Goal: Task Accomplishment & Management: Manage account settings

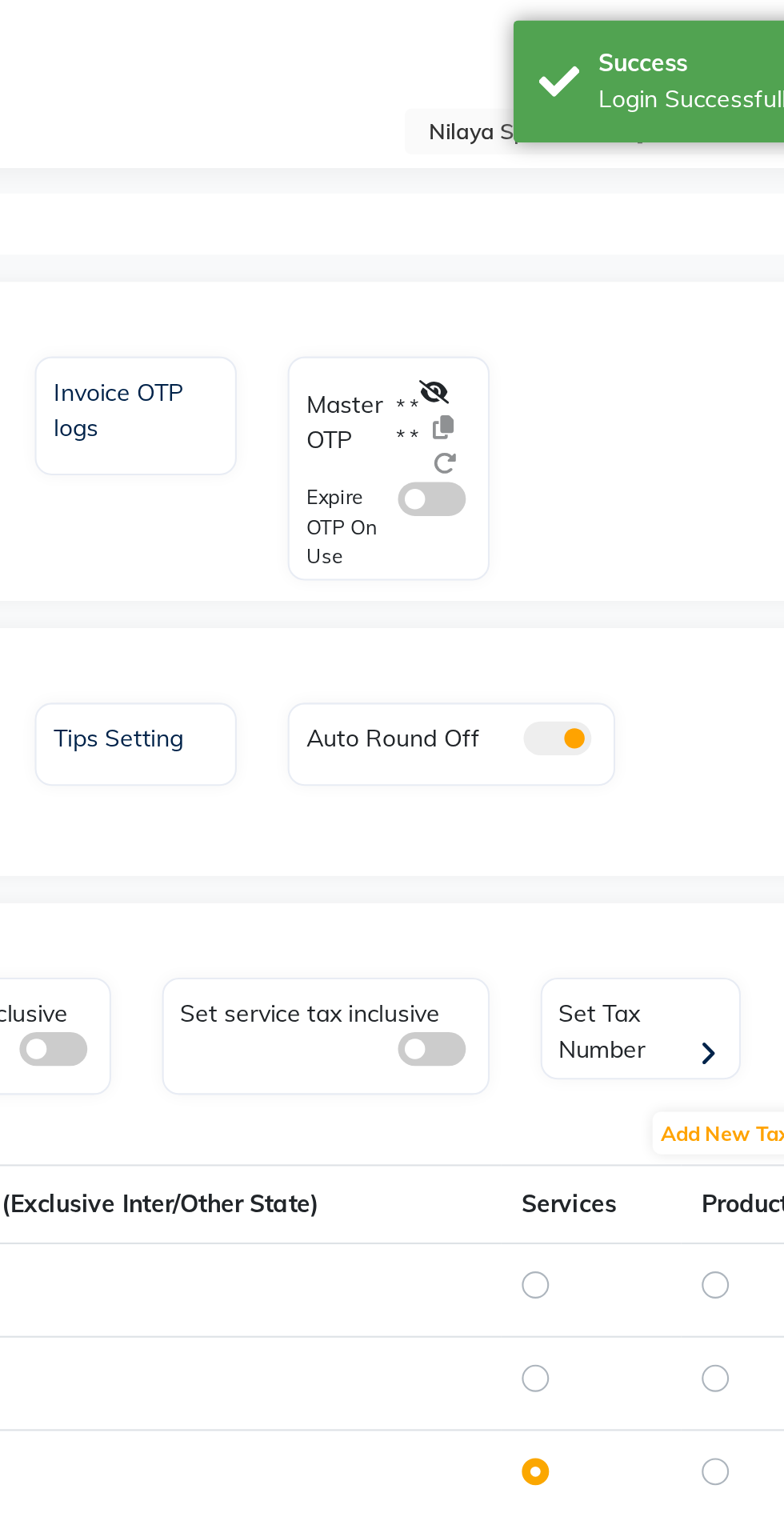
click at [490, 260] on div at bounding box center [499, 248] width 39 height 42
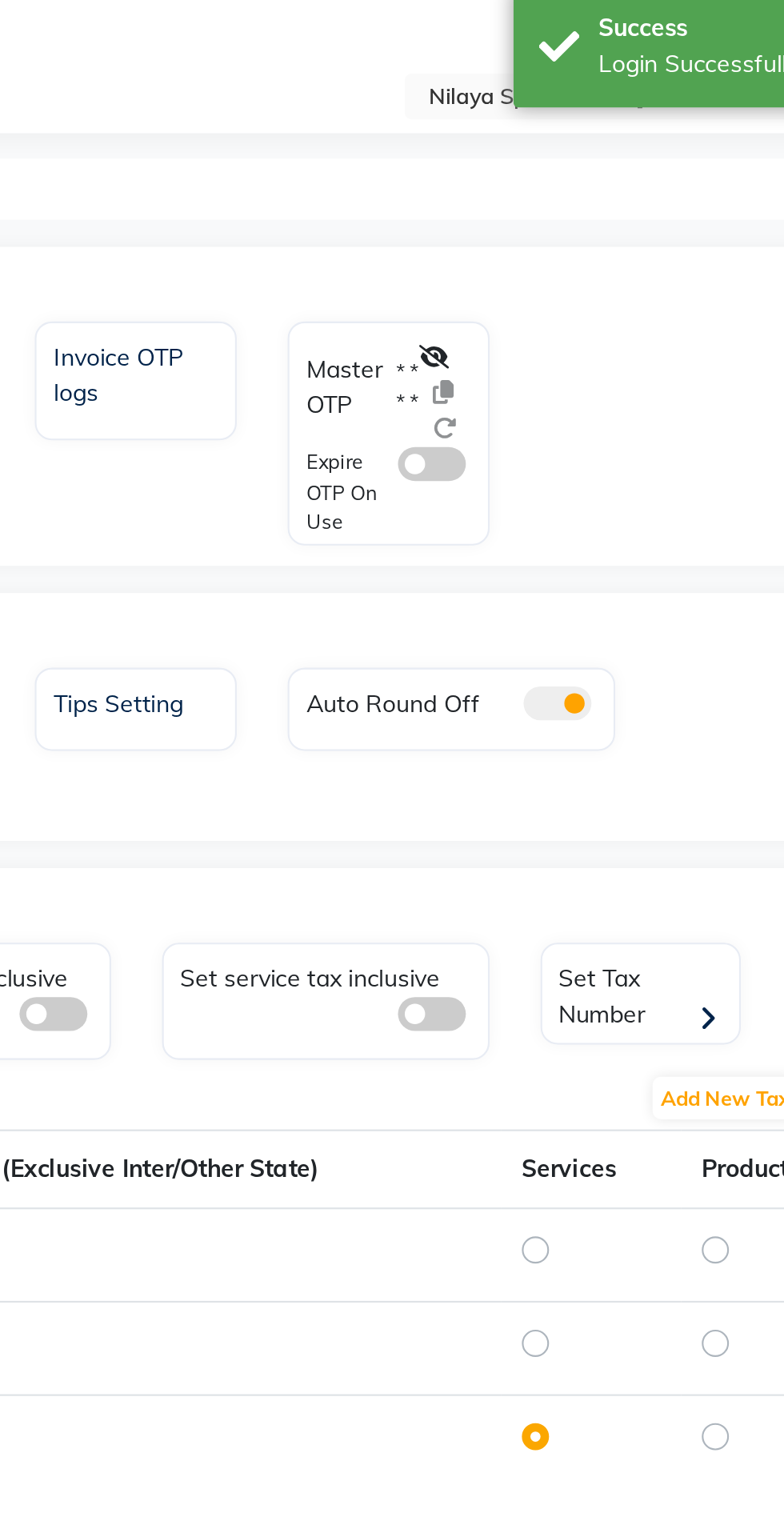
click at [508, 233] on span at bounding box center [497, 235] width 32 height 16
click at [480, 238] on input "checkbox" at bounding box center [480, 238] width 0 height 0
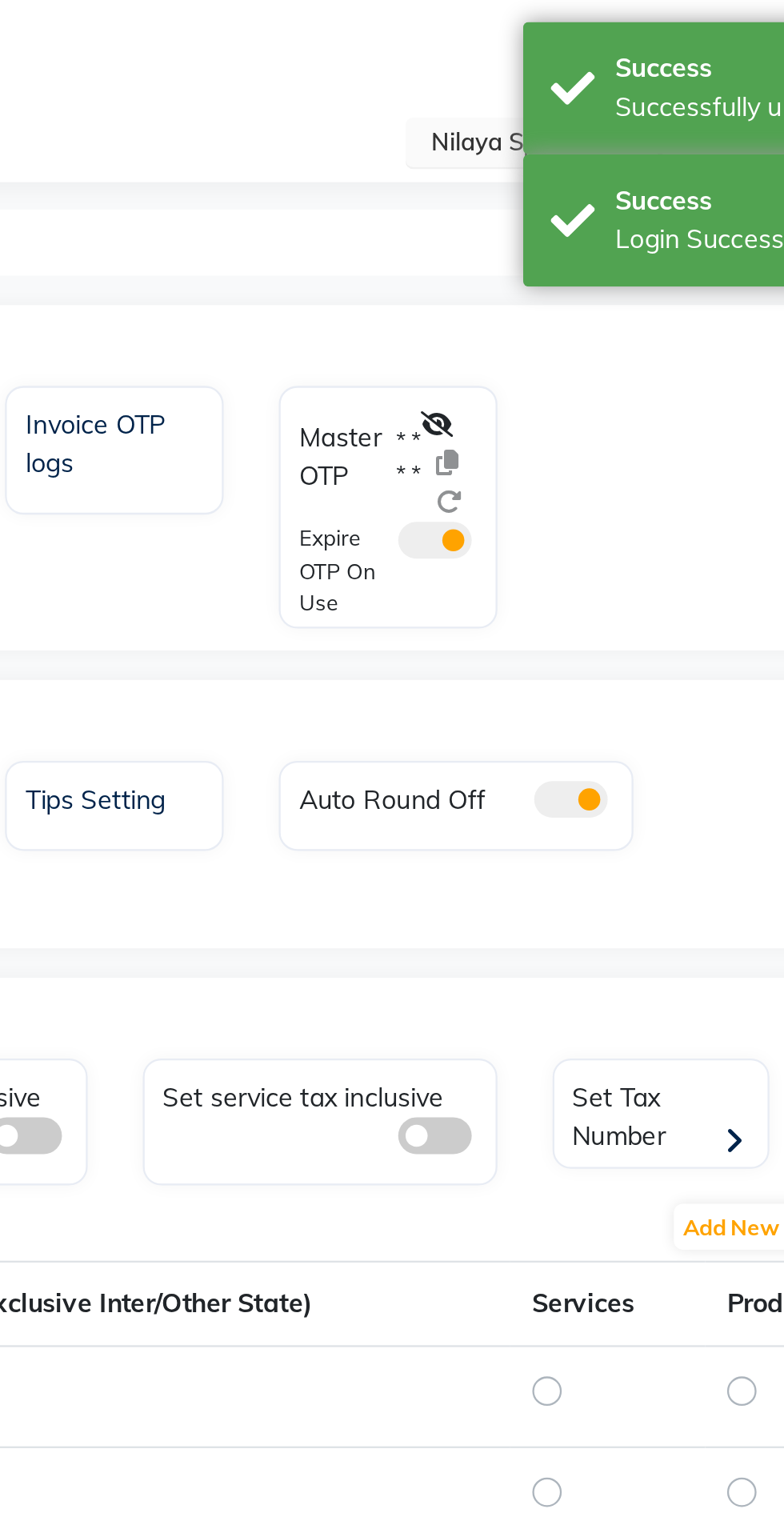
click at [504, 61] on input "text" at bounding box center [606, 63] width 232 height 16
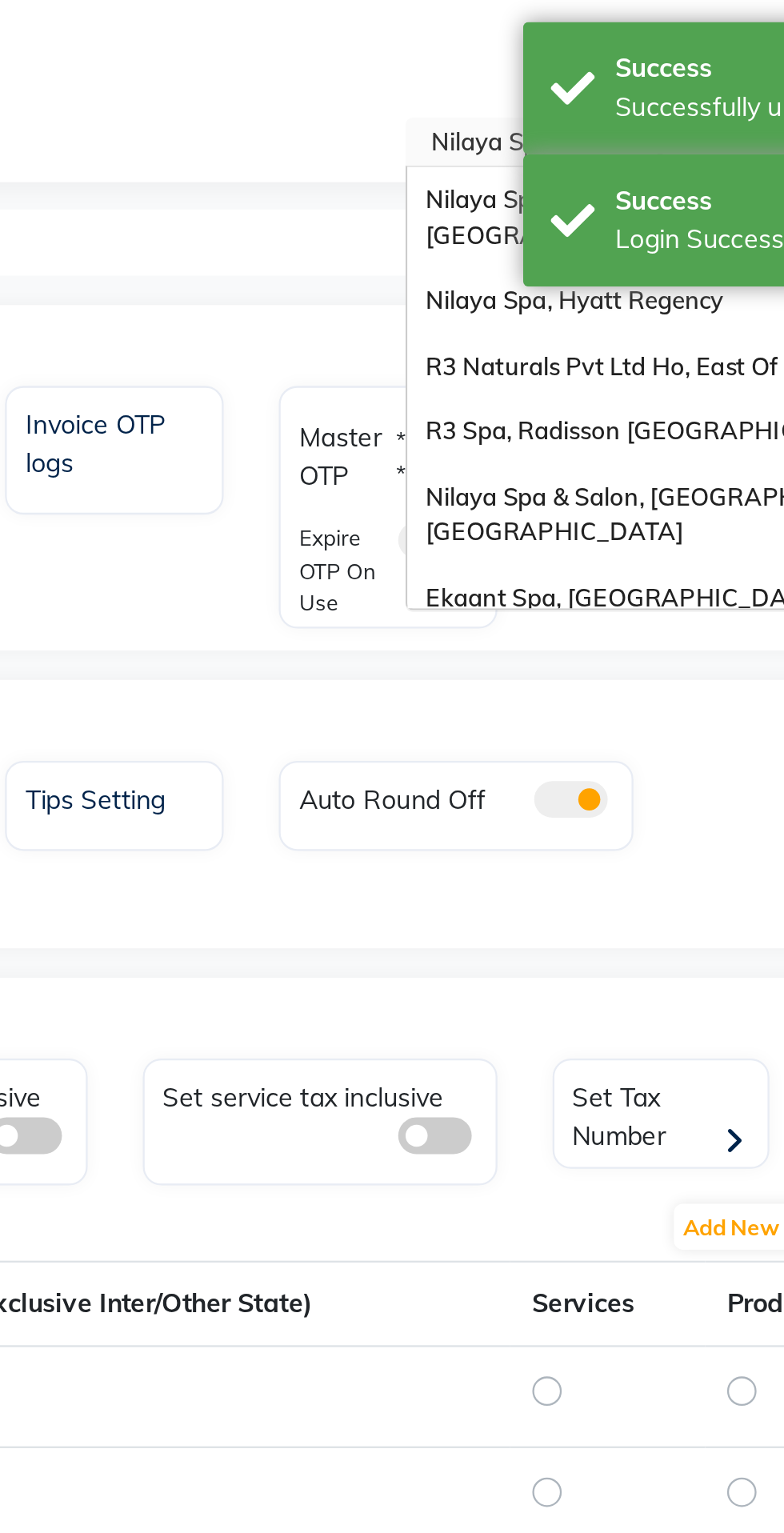
scroll to position [334, 0]
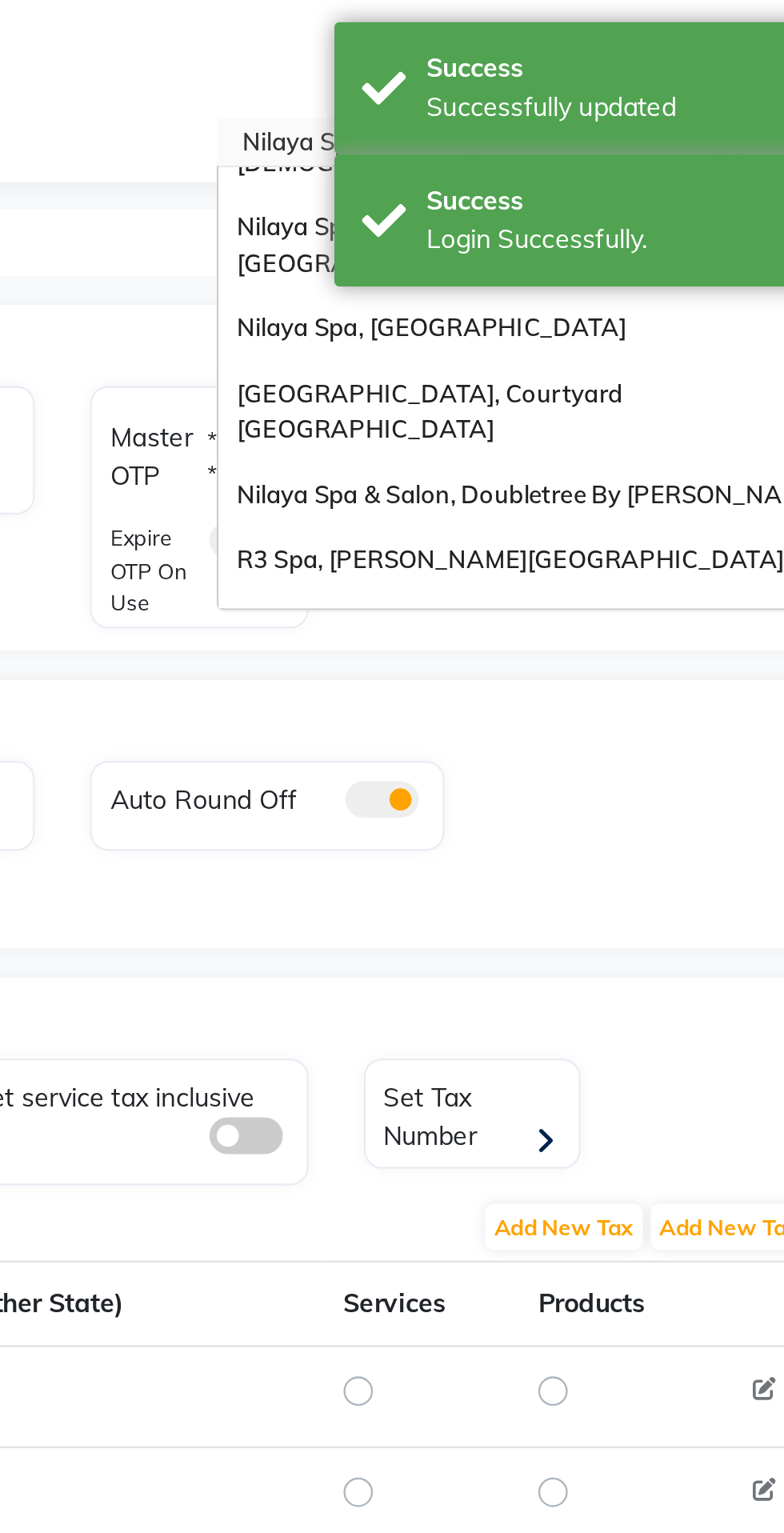
click at [545, 237] on span "R3 Spa, [PERSON_NAME][GEOGRAPHIC_DATA]" at bounding box center [611, 243] width 238 height 13
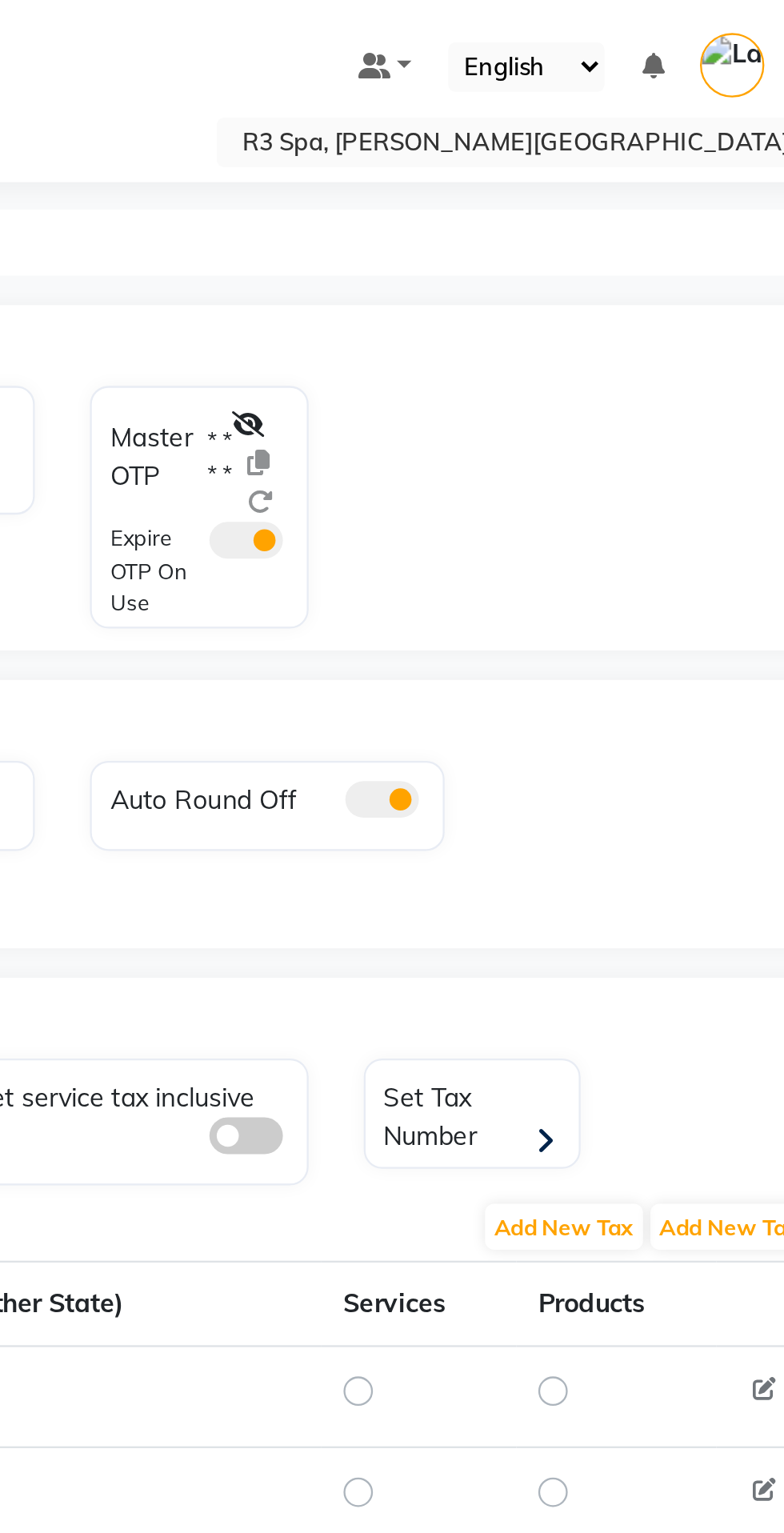
click at [475, 150] on div "OTP" at bounding box center [424, 149] width 725 height 32
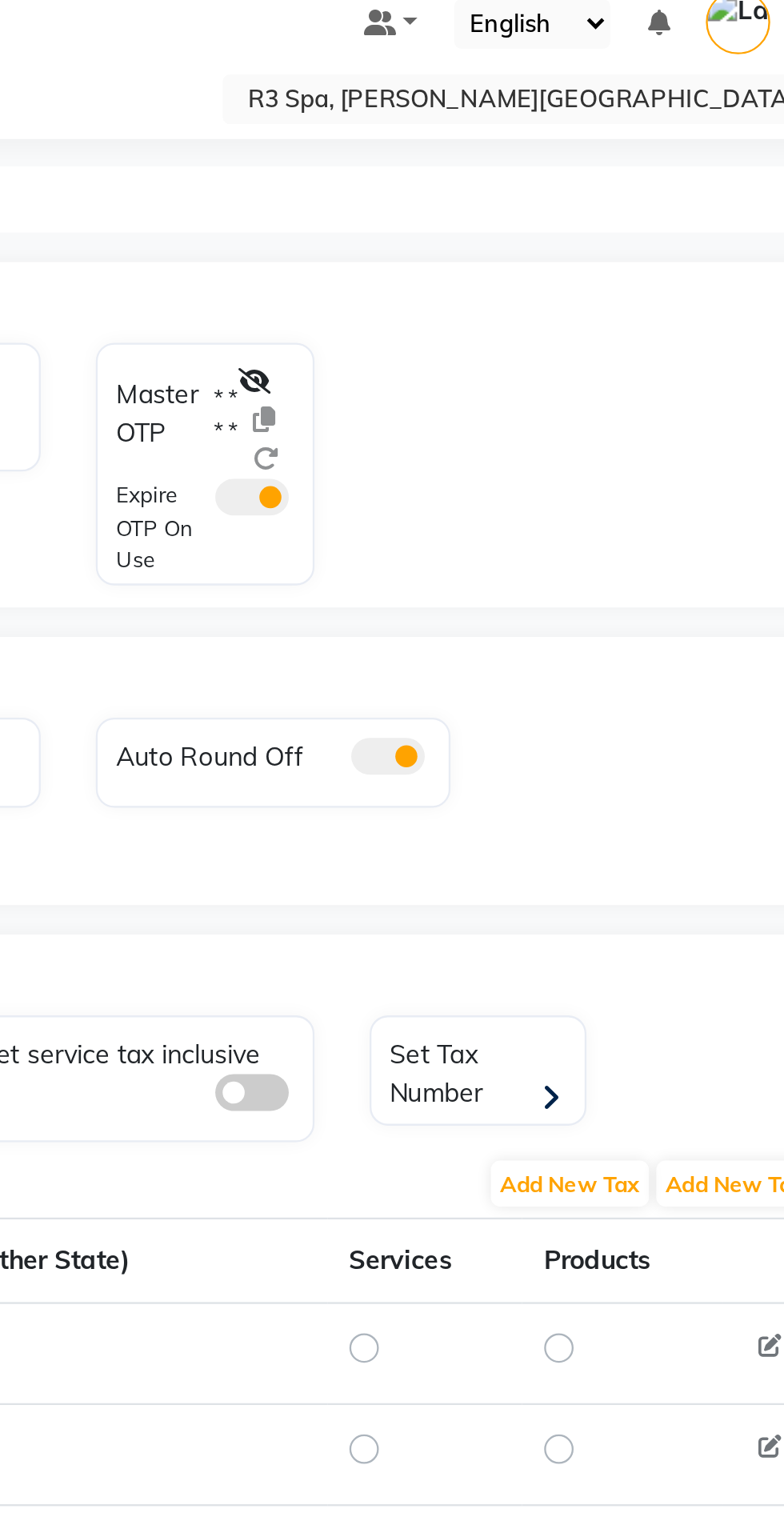
click at [485, 168] on div "Master OTP * * * * Expire OTP On Use" at bounding box center [476, 220] width 96 height 105
click at [489, 207] on label "* * * *" at bounding box center [485, 199] width 11 height 29
click at [501, 211] on div at bounding box center [503, 202] width 28 height 50
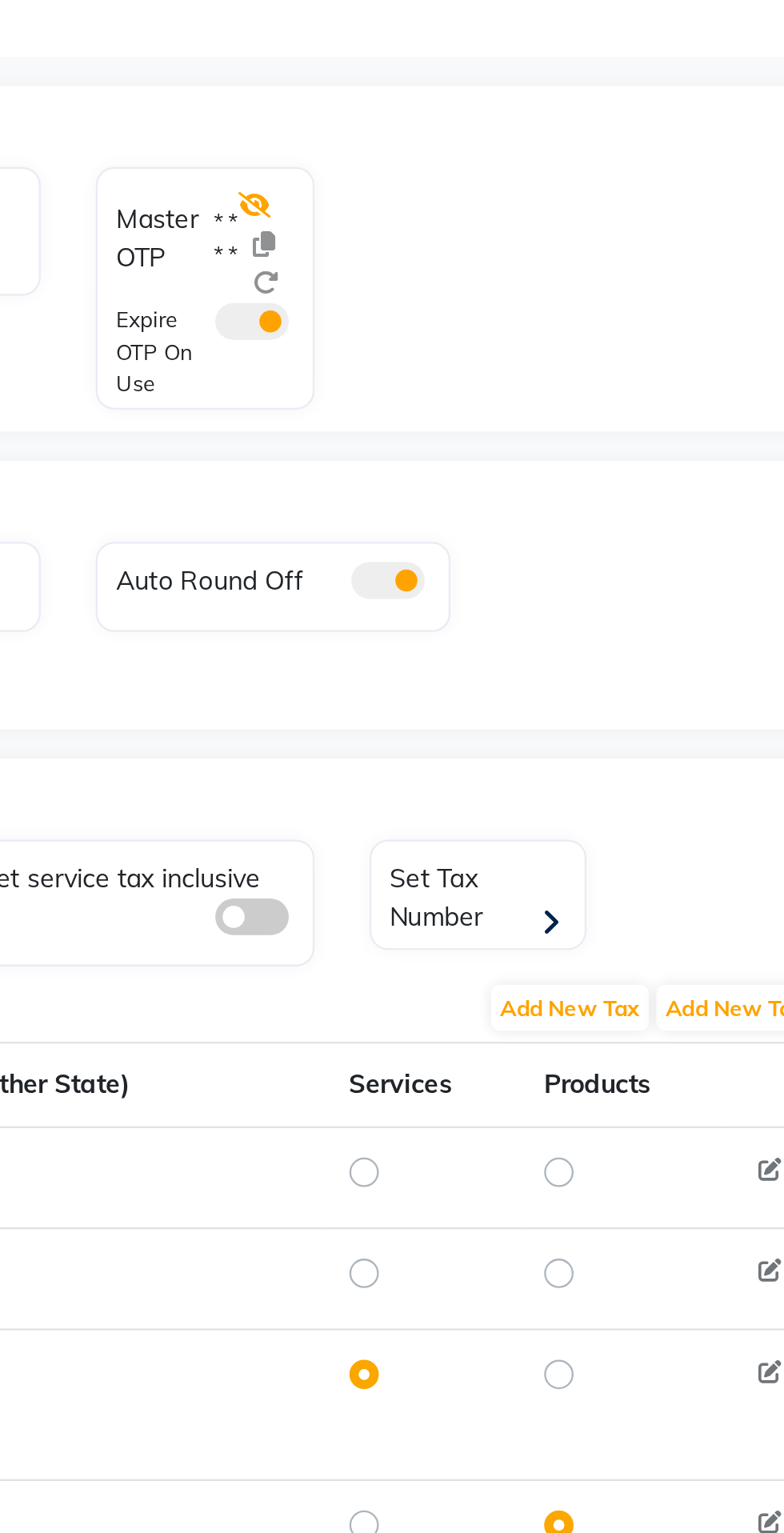
click at [499, 182] on icon at bounding box center [497, 185] width 14 height 11
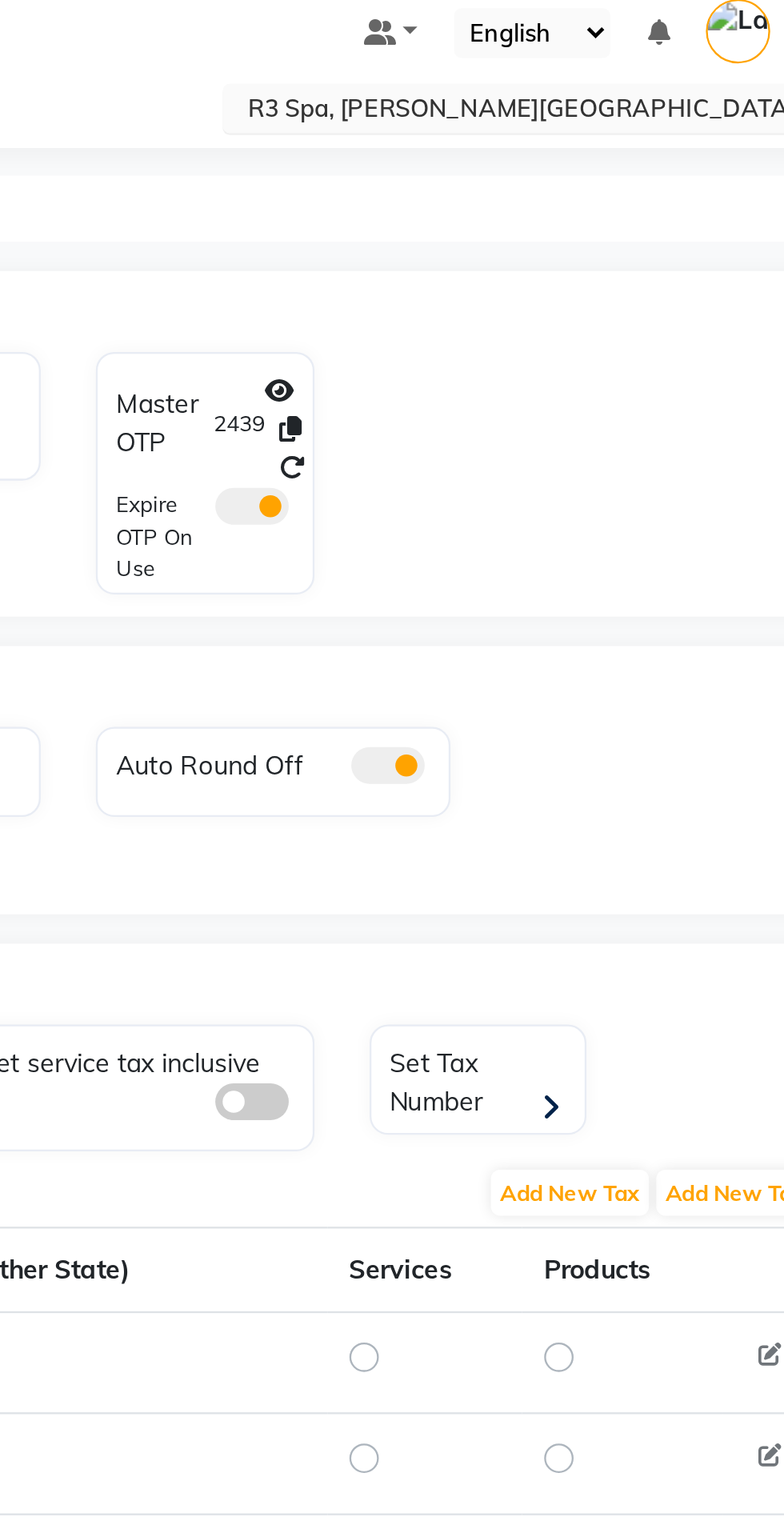
click at [661, 67] on input "text" at bounding box center [606, 63] width 232 height 16
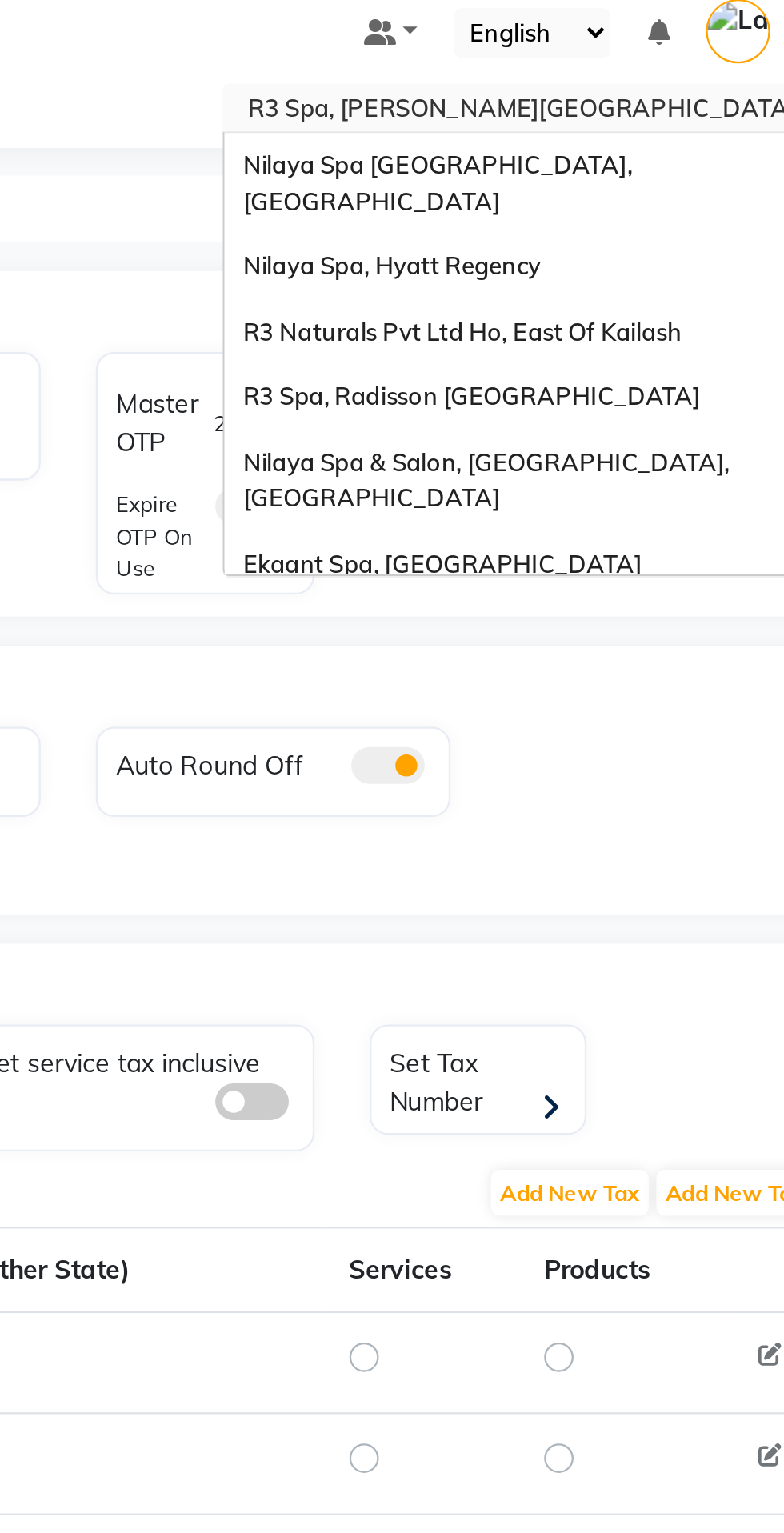
scroll to position [334, 0]
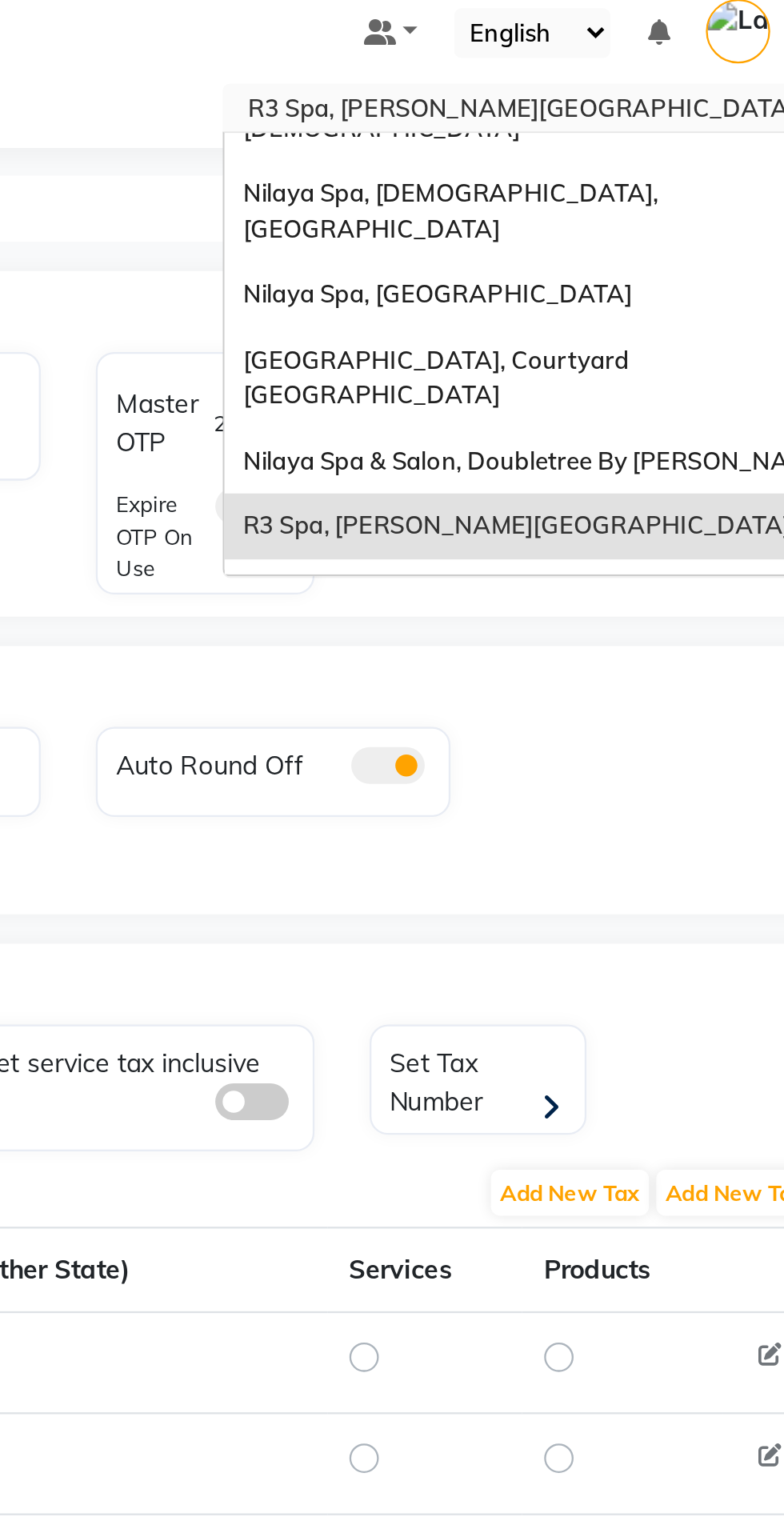
click at [627, 230] on div "R3 Spa, [PERSON_NAME][GEOGRAPHIC_DATA]" at bounding box center [623, 244] width 278 height 29
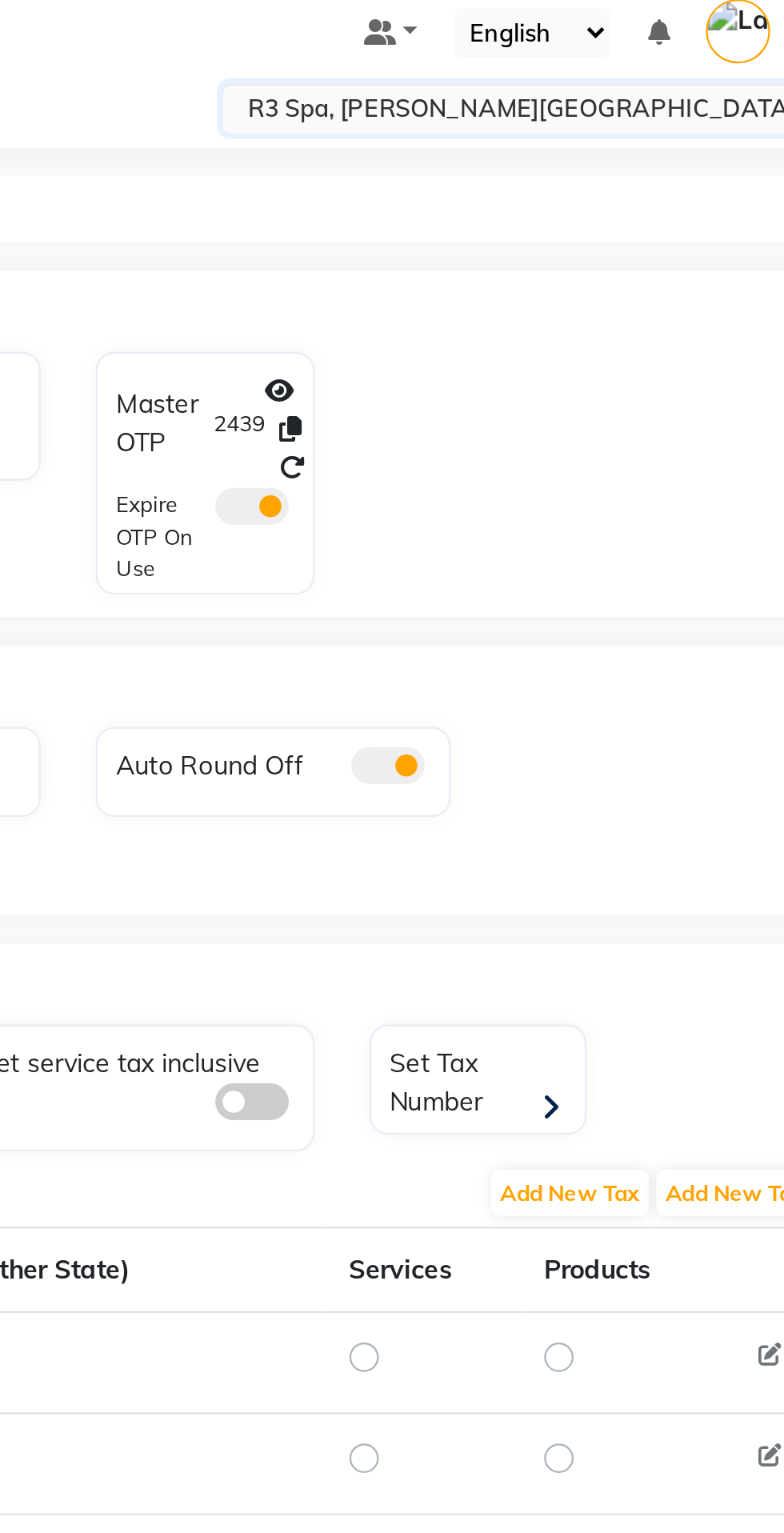
click at [637, 82] on div "08047224946 Select Location × R3 Spa, [GEOGRAPHIC_DATA][PERSON_NAME] Resort Def…" at bounding box center [392, 766] width 784 height 1533
click at [629, 59] on input "text" at bounding box center [606, 63] width 232 height 16
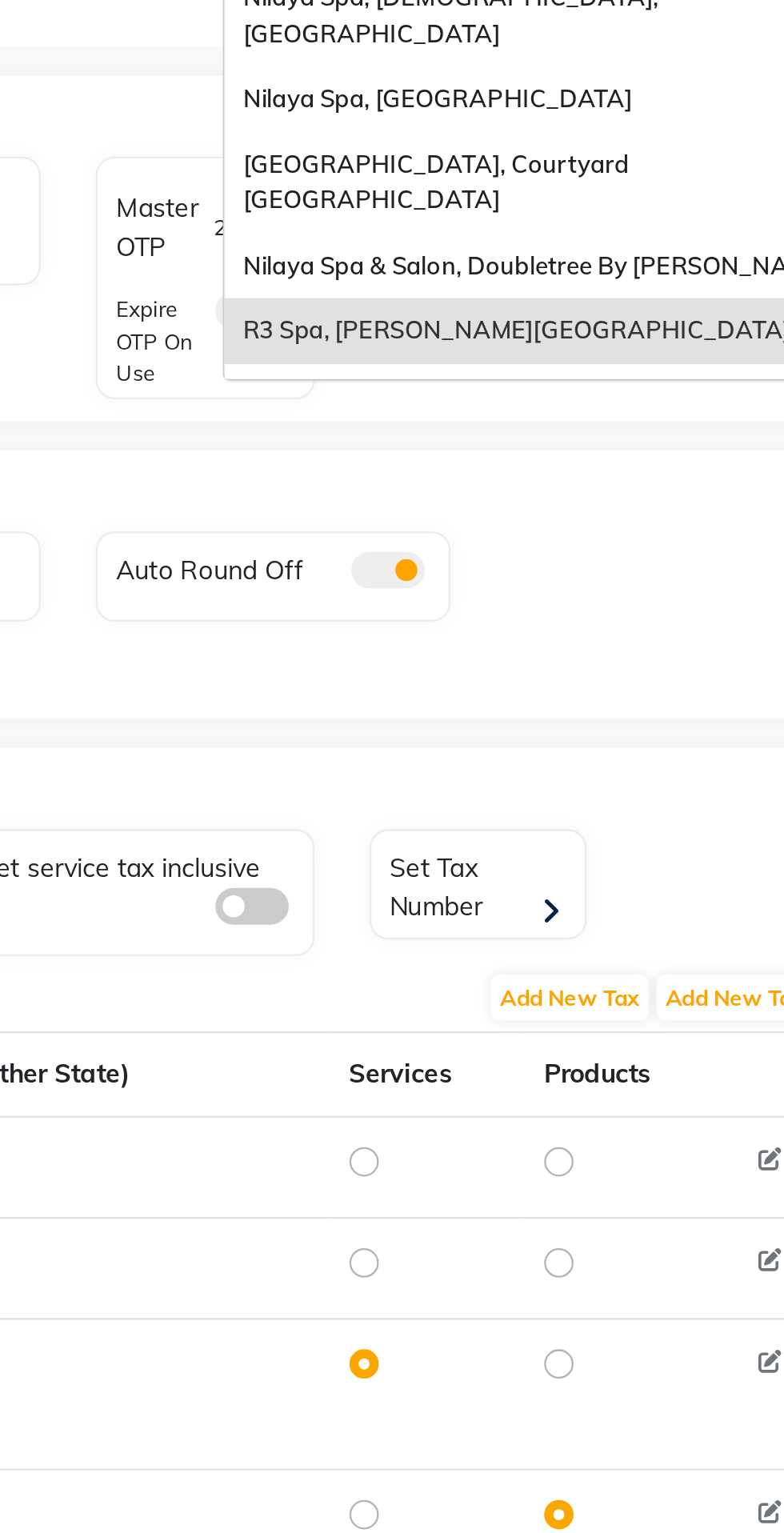
click at [580, 259] on div "Nilaya Spa, [GEOGRAPHIC_DATA]" at bounding box center [623, 273] width 278 height 29
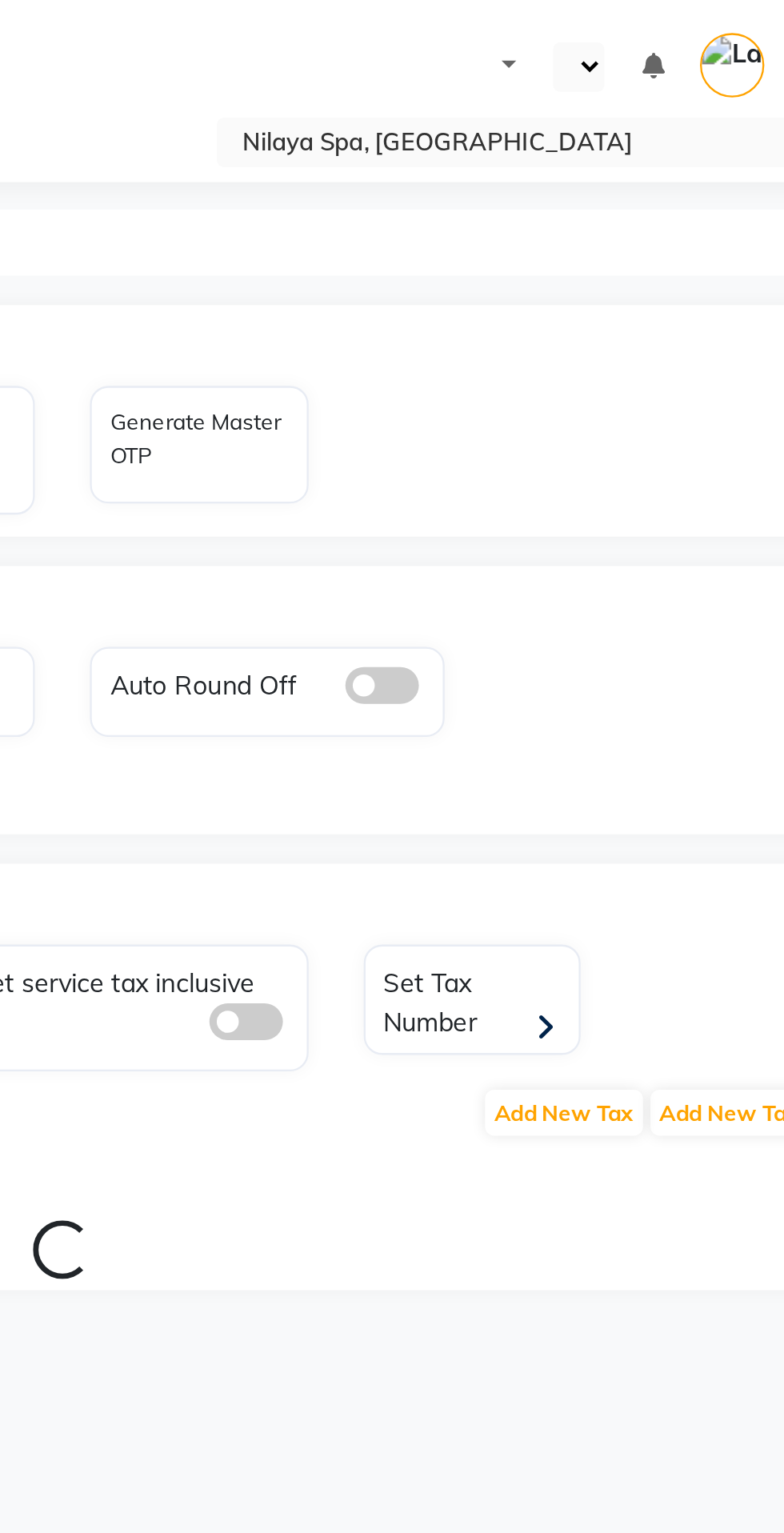
select select "en"
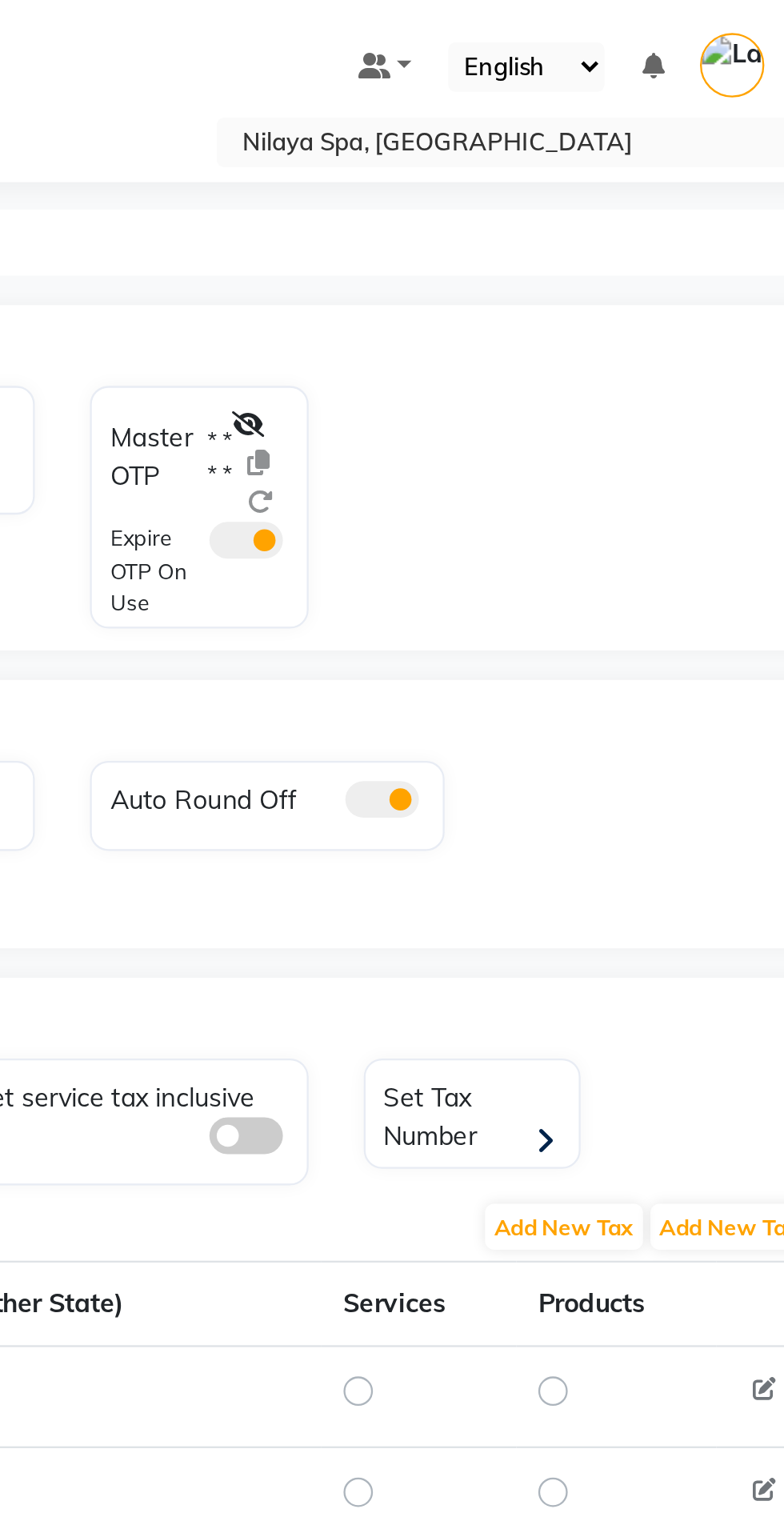
click at [504, 150] on div "OTP" at bounding box center [424, 149] width 725 height 32
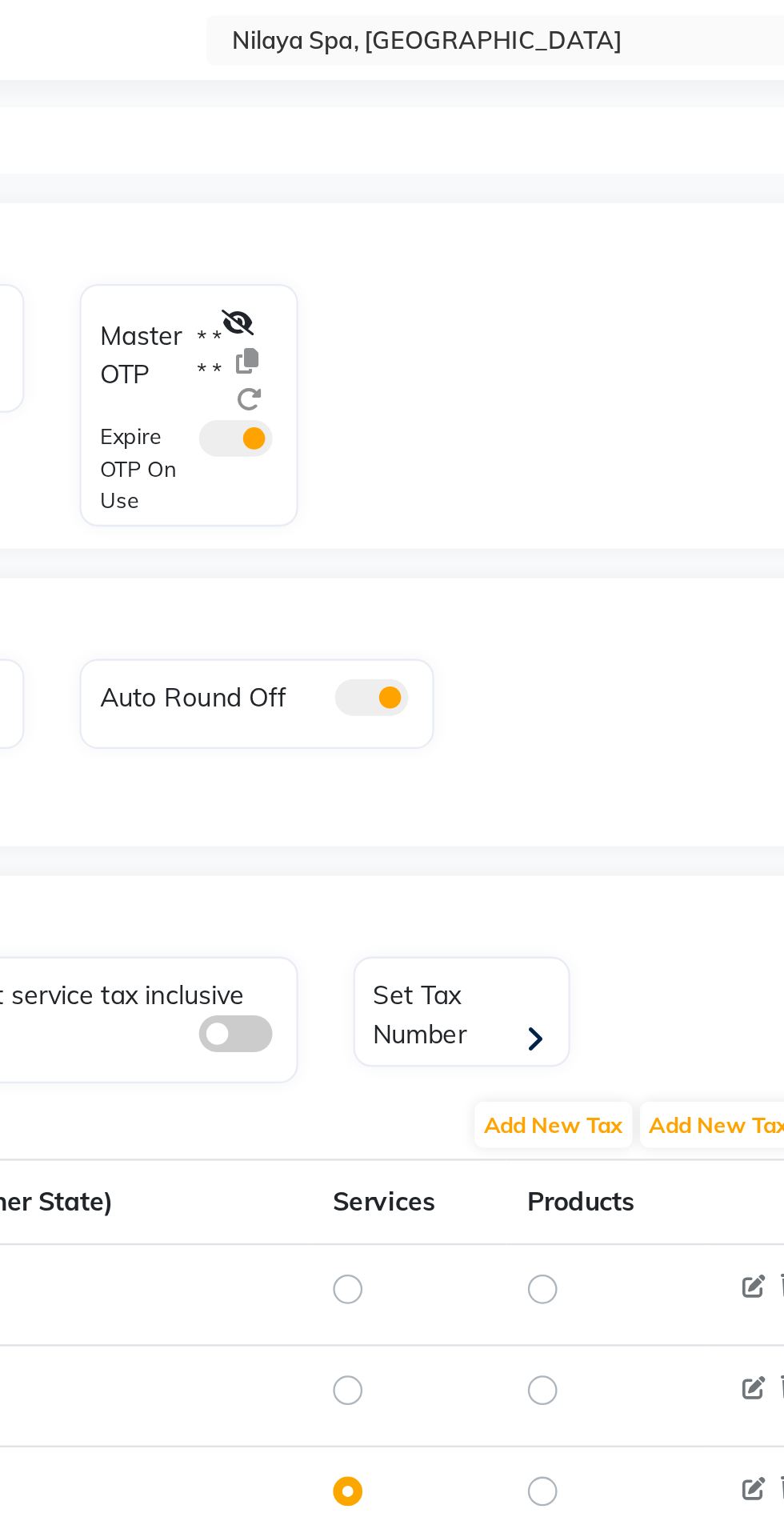
click at [498, 153] on div "OTP" at bounding box center [424, 149] width 725 height 32
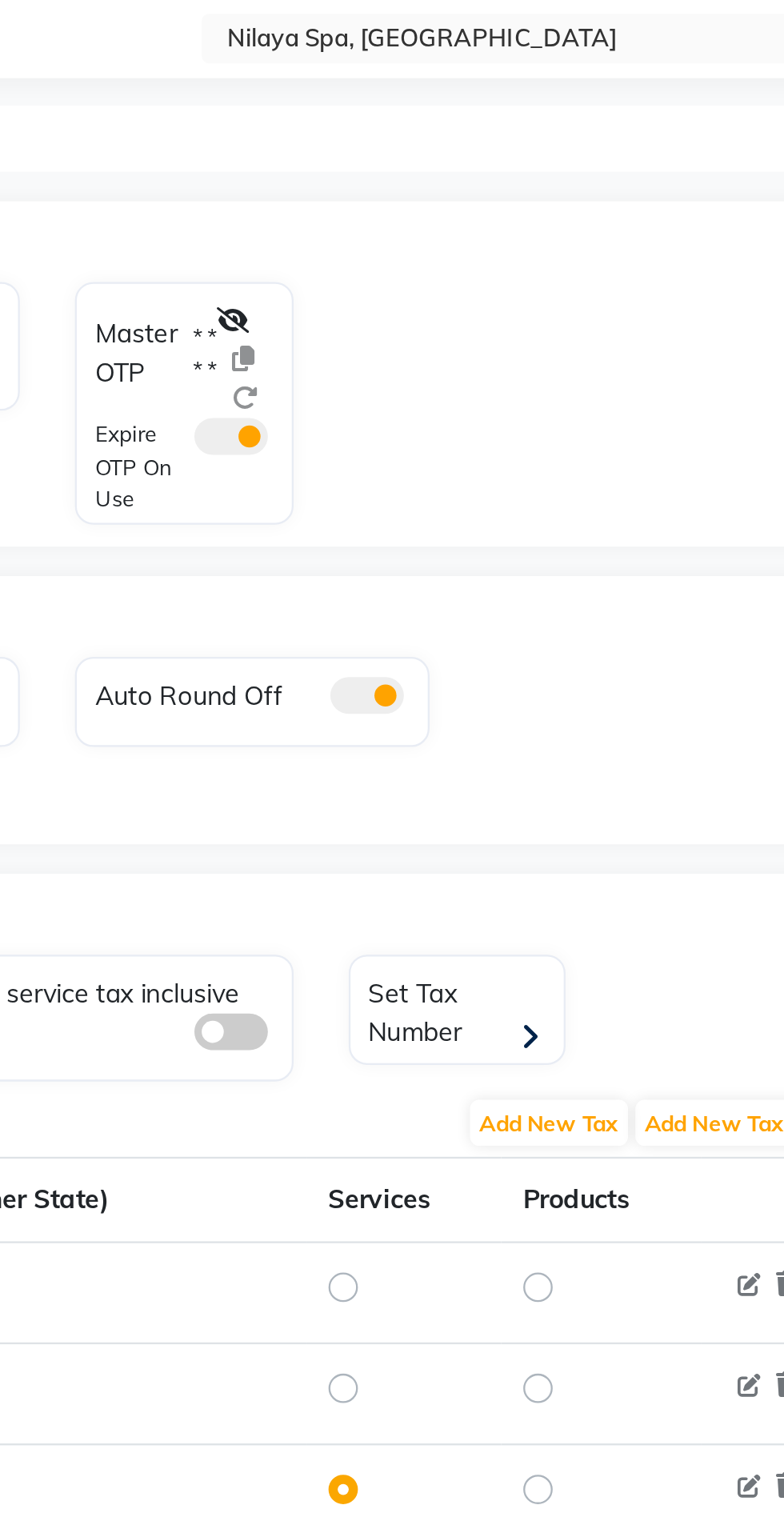
click at [500, 154] on div "OTP" at bounding box center [424, 149] width 725 height 32
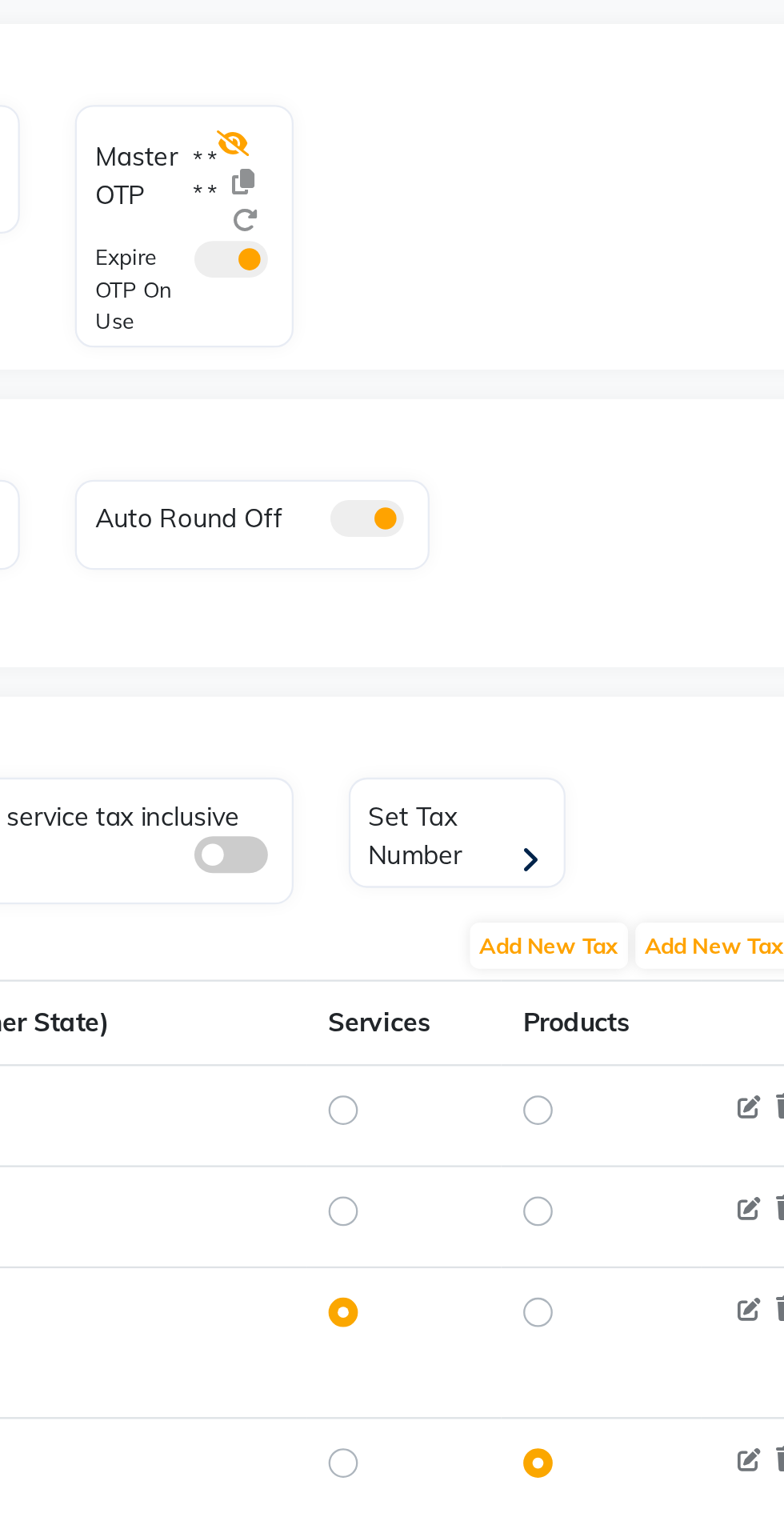
click at [494, 184] on icon at bounding box center [497, 185] width 14 height 11
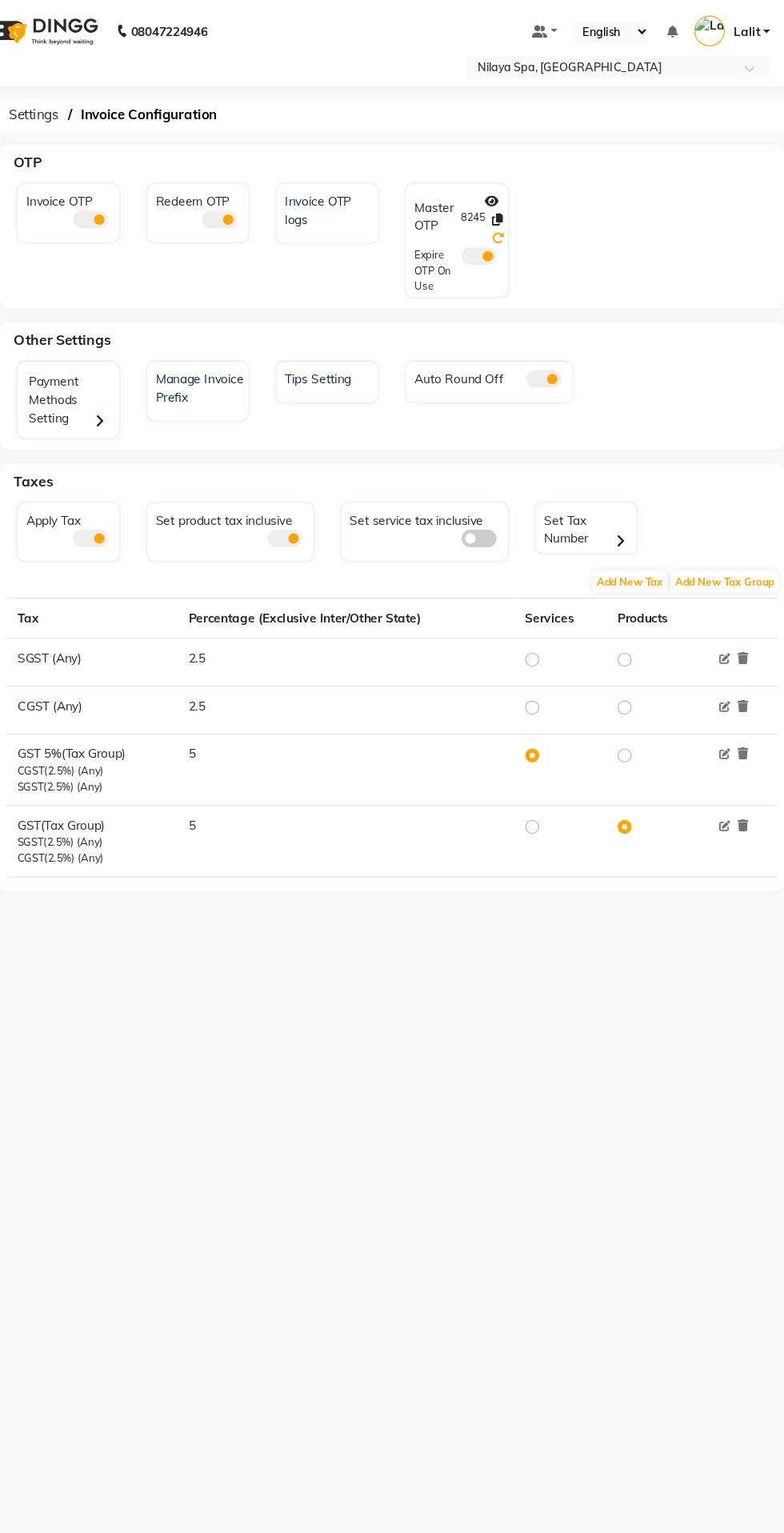
click at [514, 218] on icon at bounding box center [514, 218] width 11 height 11
click at [717, 227] on div "Invoice OTP Redeem OTP Invoice OTP logs Master OTP 5434 Expire OTP On Use" at bounding box center [416, 224] width 714 height 112
